Goal: Transaction & Acquisition: Purchase product/service

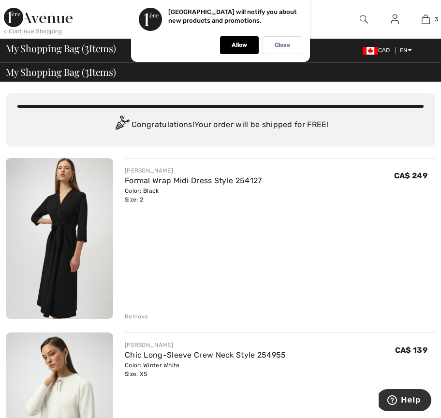
click at [72, 238] on img at bounding box center [59, 238] width 107 height 161
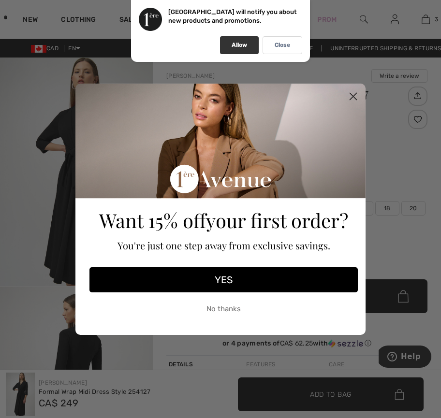
click at [239, 42] on p "Allow" at bounding box center [238, 45] width 15 height 7
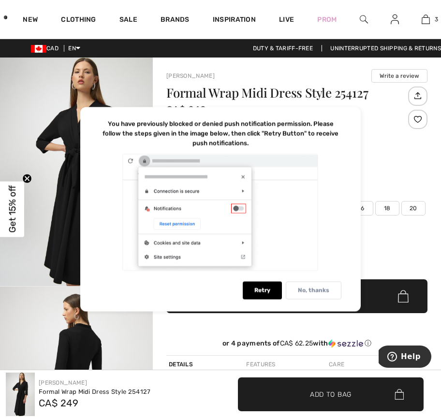
click at [320, 289] on p "No, thanks" at bounding box center [313, 290] width 31 height 7
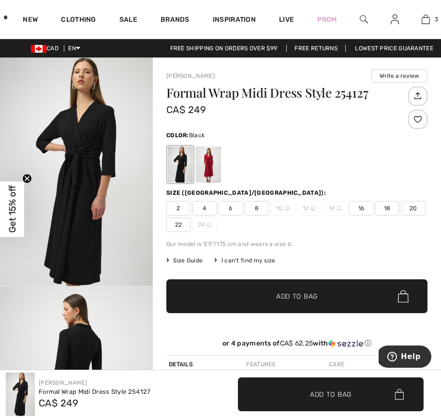
click at [90, 146] on img "1 / 2" at bounding box center [76, 172] width 153 height 229
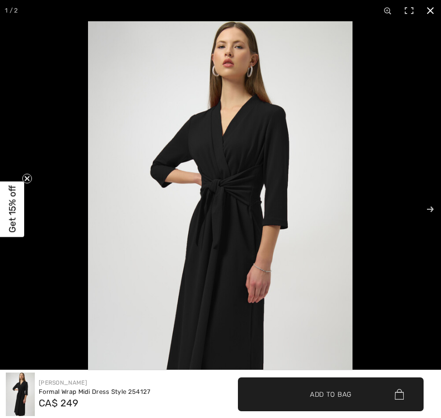
click at [431, 7] on button at bounding box center [429, 10] width 21 height 21
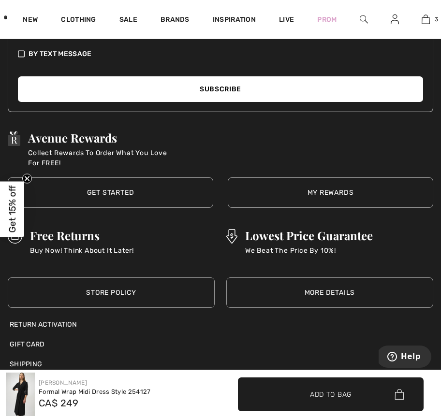
scroll to position [1419, 0]
